Goal: Check status: Check status

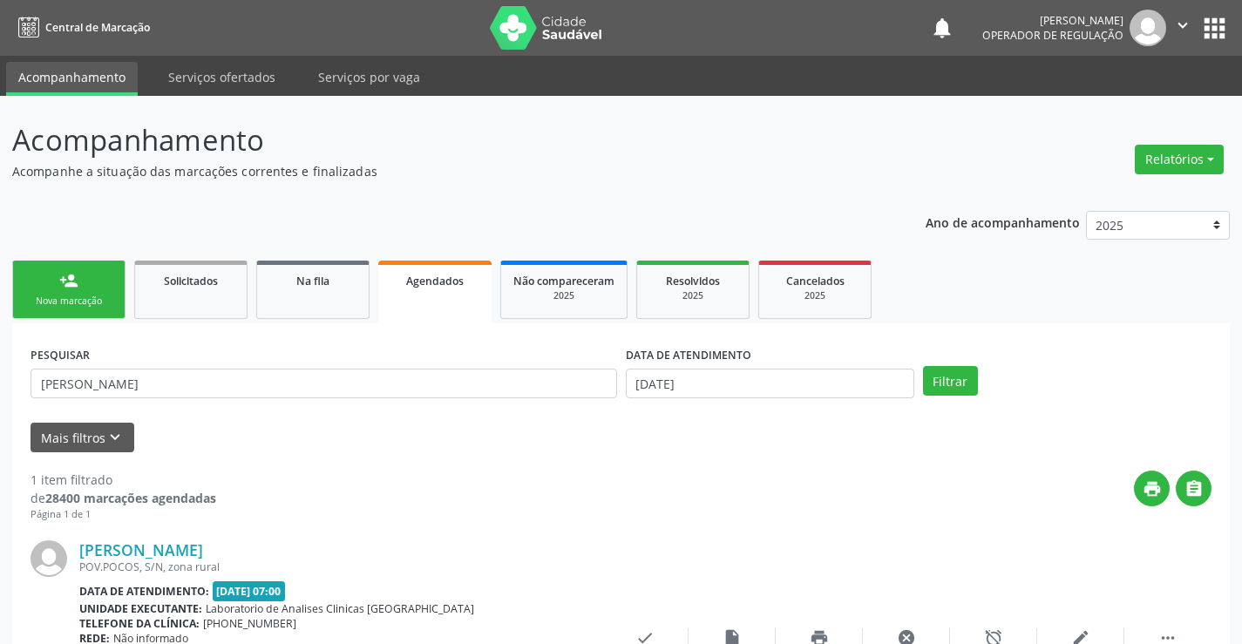
scroll to position [159, 0]
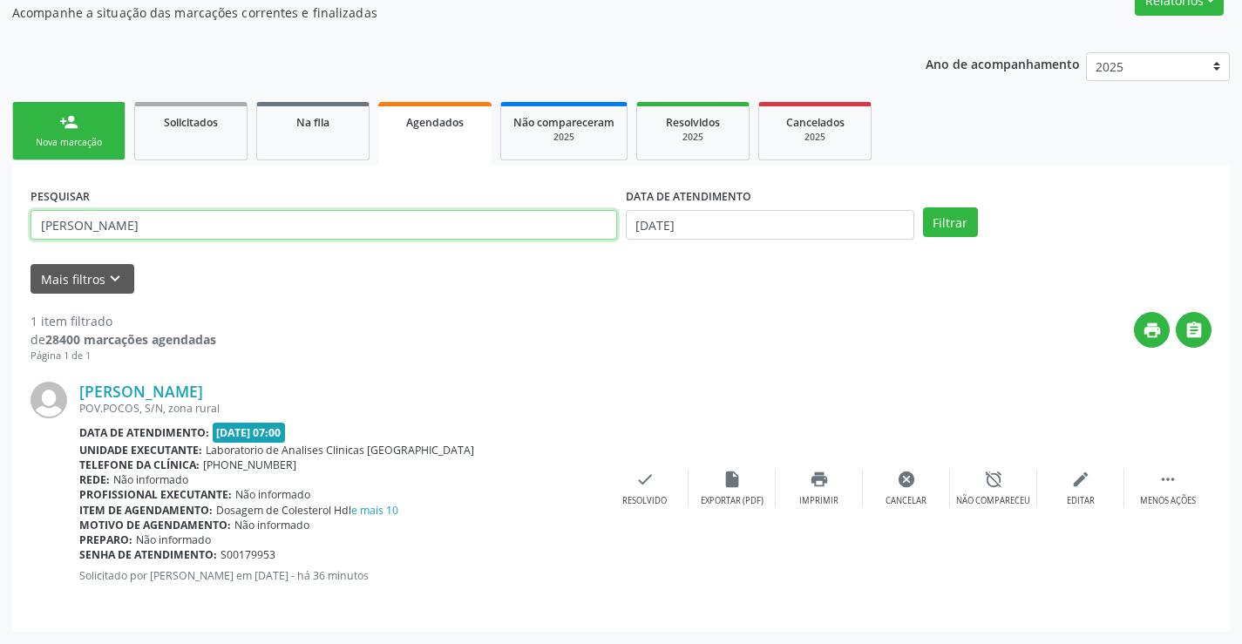
click at [191, 227] on input "[PERSON_NAME]" at bounding box center [324, 225] width 587 height 30
type input "N"
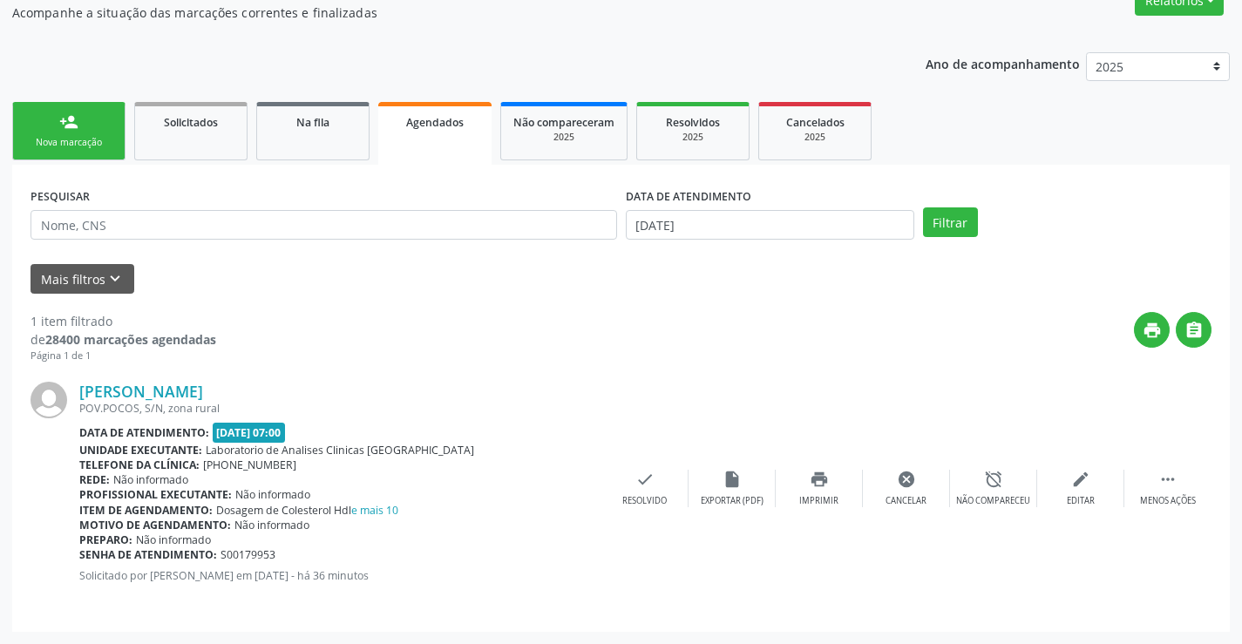
click at [452, 136] on link "Agendados" at bounding box center [434, 133] width 113 height 63
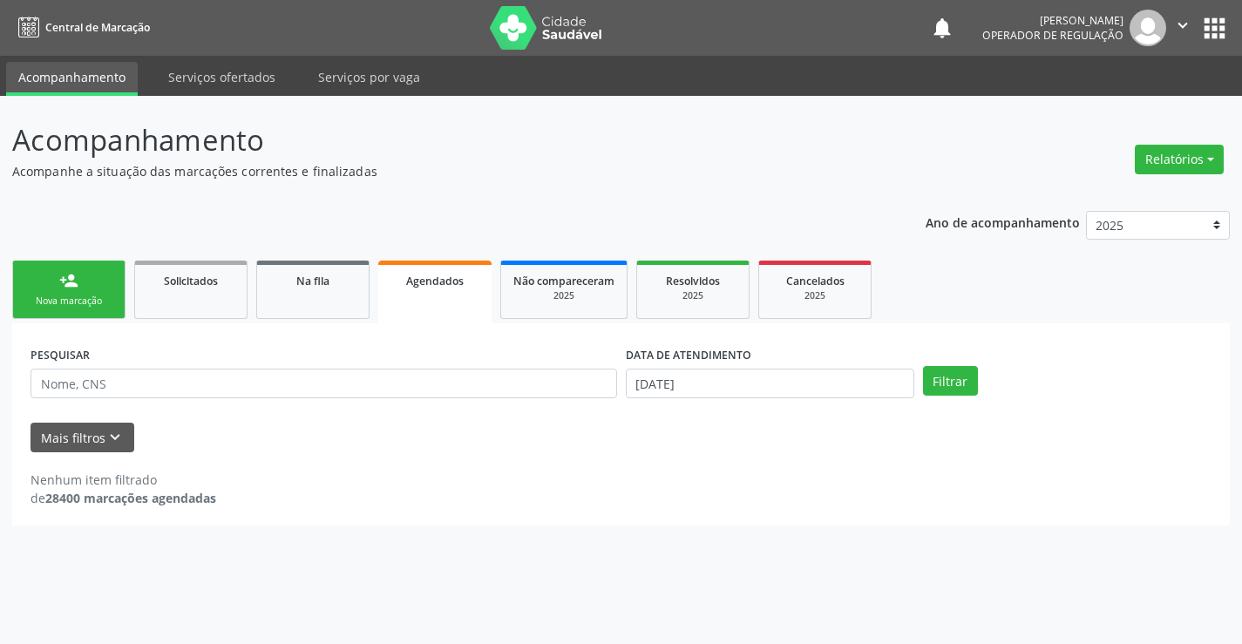
scroll to position [0, 0]
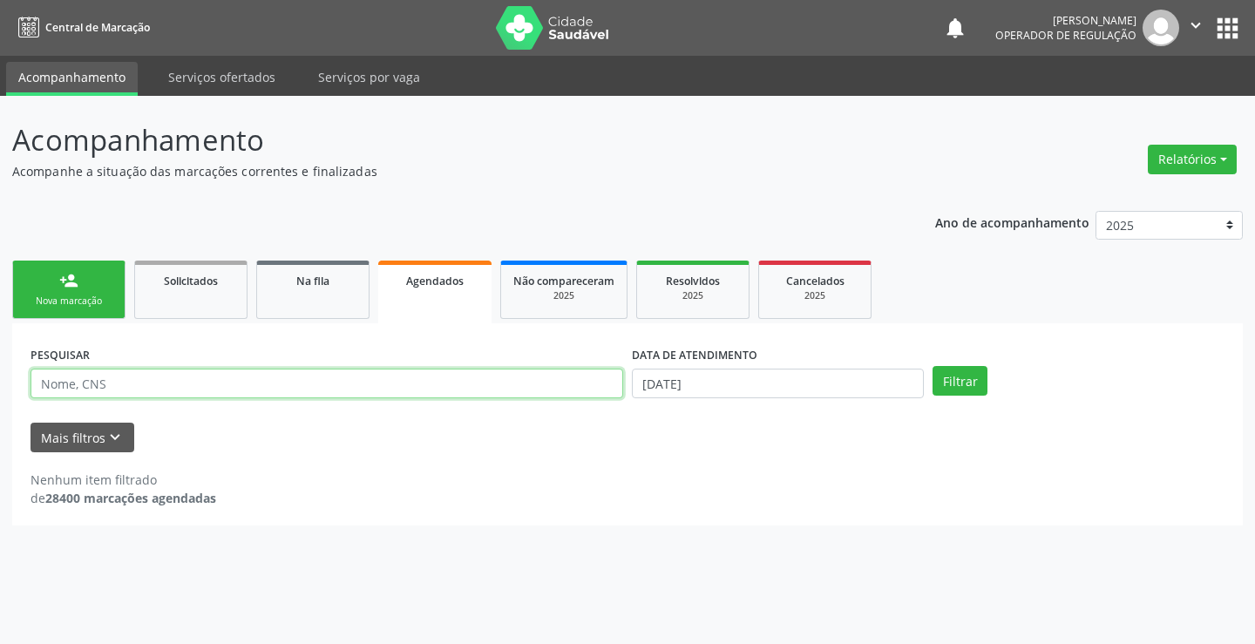
click at [234, 390] on input "text" at bounding box center [327, 384] width 593 height 30
type input "rdilson [PERSON_NAME]"
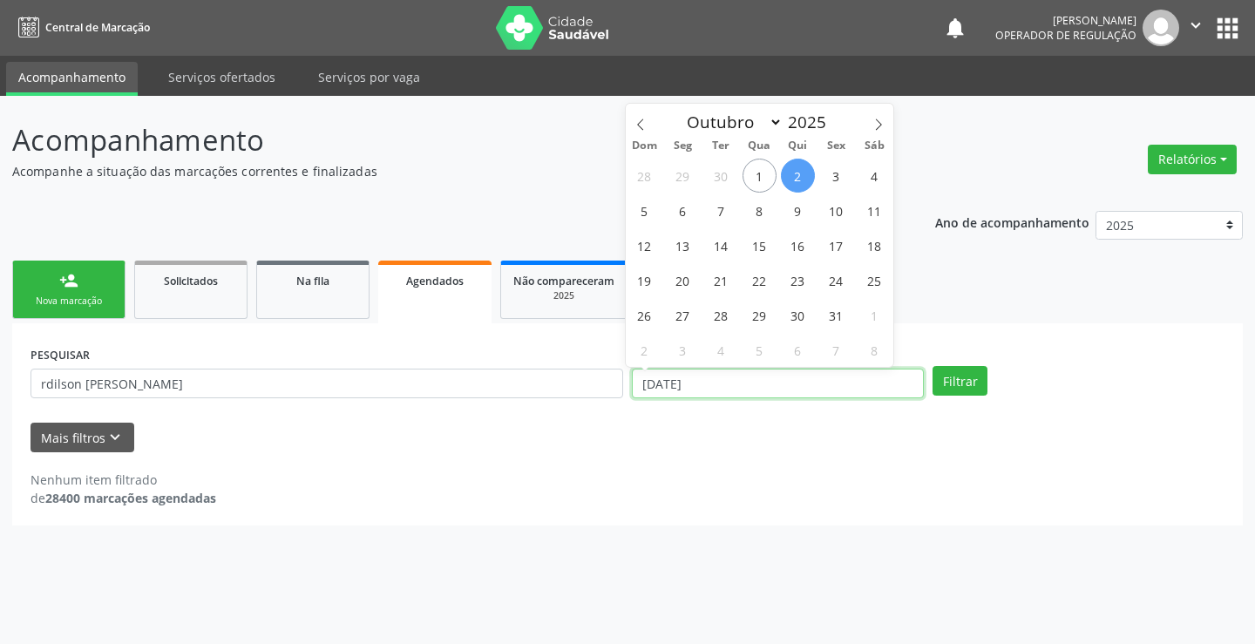
click at [856, 385] on input "[DATE]" at bounding box center [778, 384] width 292 height 30
click at [688, 216] on span "6" at bounding box center [683, 210] width 34 height 34
type input "[DATE]"
click at [688, 216] on span "6" at bounding box center [683, 210] width 34 height 34
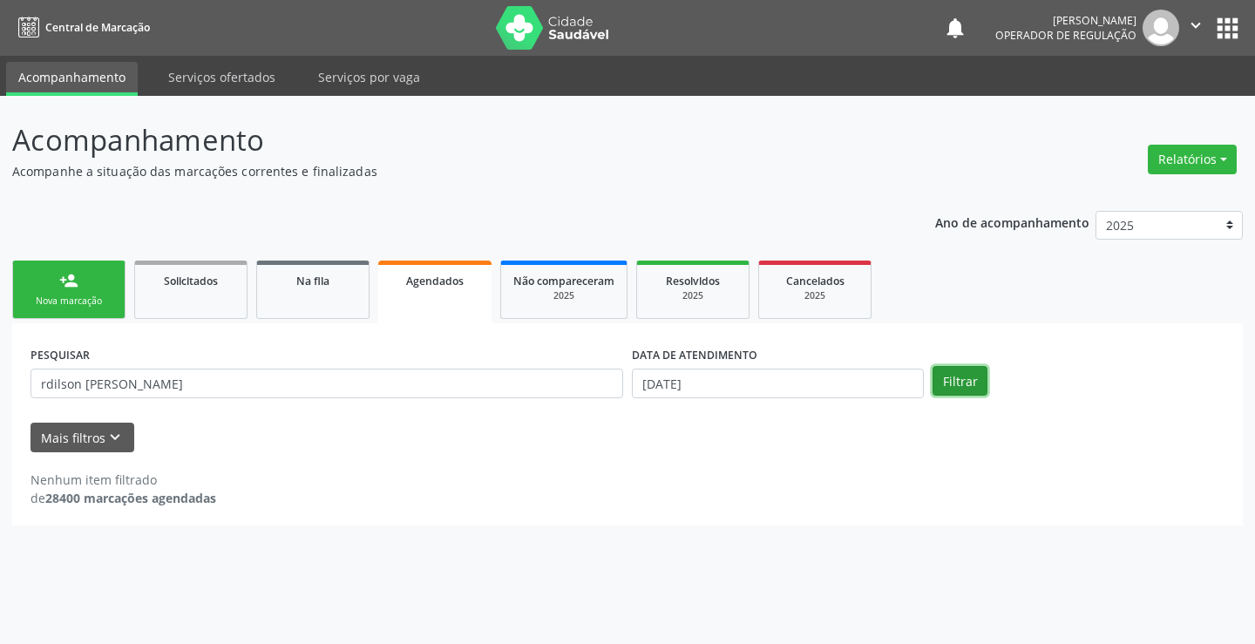
click at [948, 379] on button "Filtrar" at bounding box center [960, 381] width 55 height 30
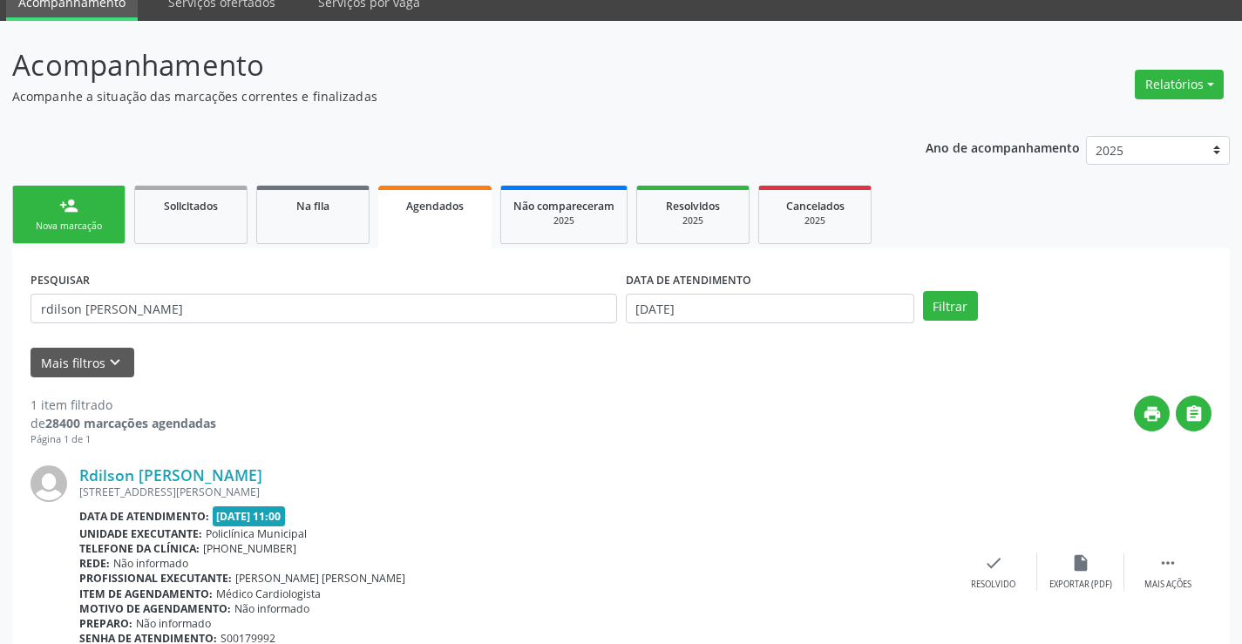
scroll to position [159, 0]
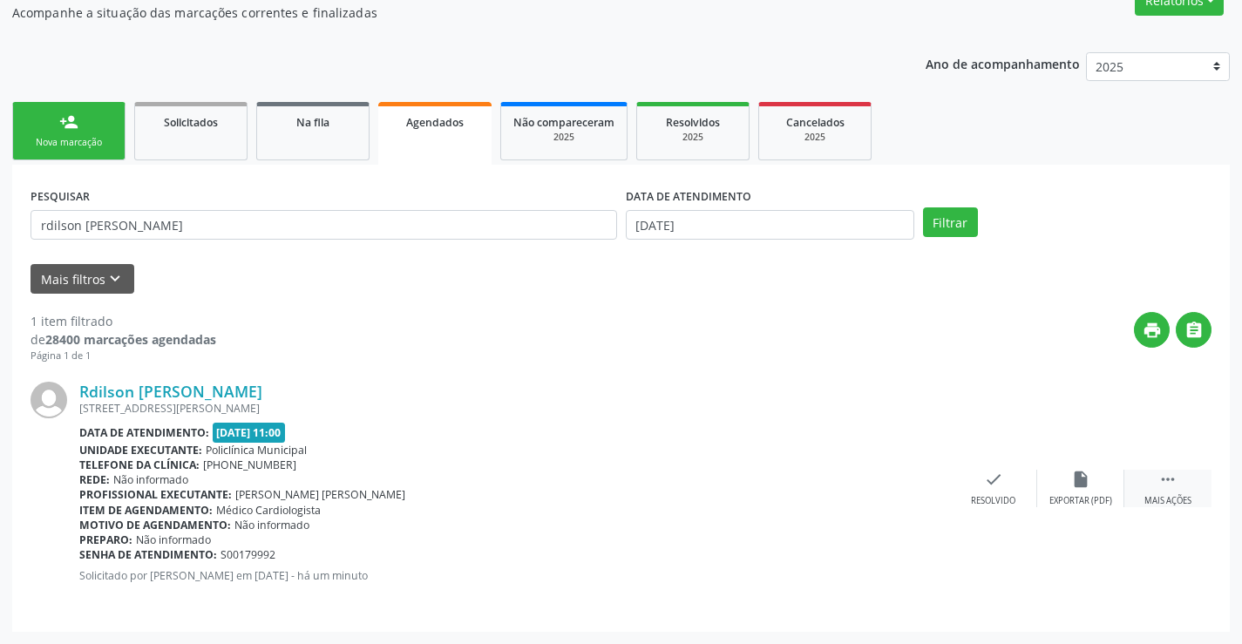
click at [1168, 477] on icon "" at bounding box center [1167, 479] width 19 height 19
click at [823, 479] on icon "print" at bounding box center [819, 479] width 19 height 19
